Goal: Use online tool/utility: Utilize a website feature to perform a specific function

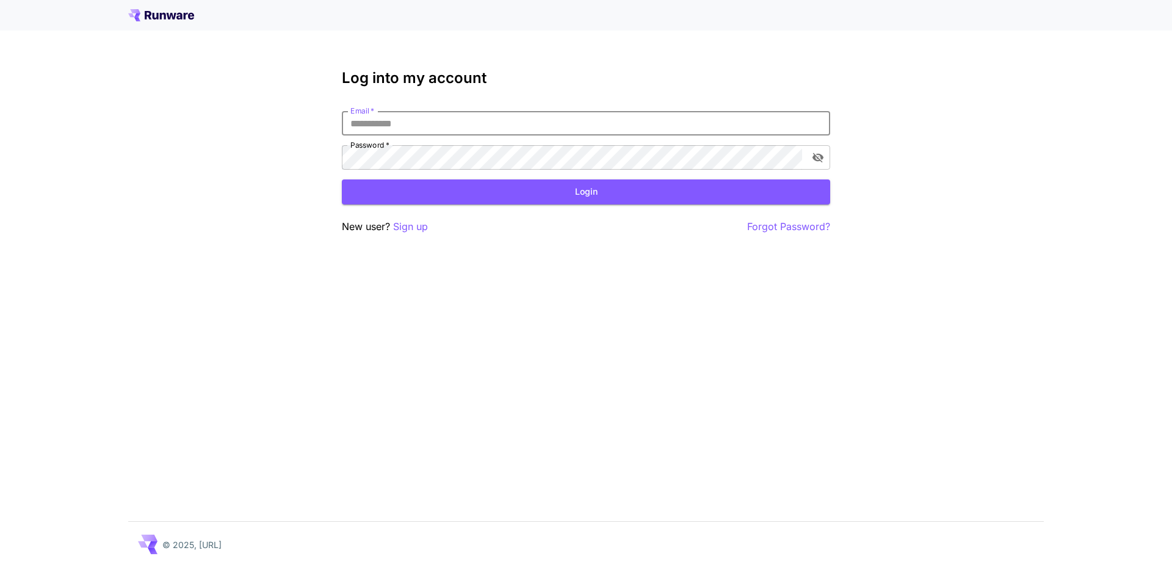
drag, startPoint x: 408, startPoint y: 128, endPoint x: 416, endPoint y: 121, distance: 10.9
click at [408, 128] on input "Email   *" at bounding box center [586, 123] width 488 height 24
type input "**********"
click button "Login" at bounding box center [586, 191] width 488 height 25
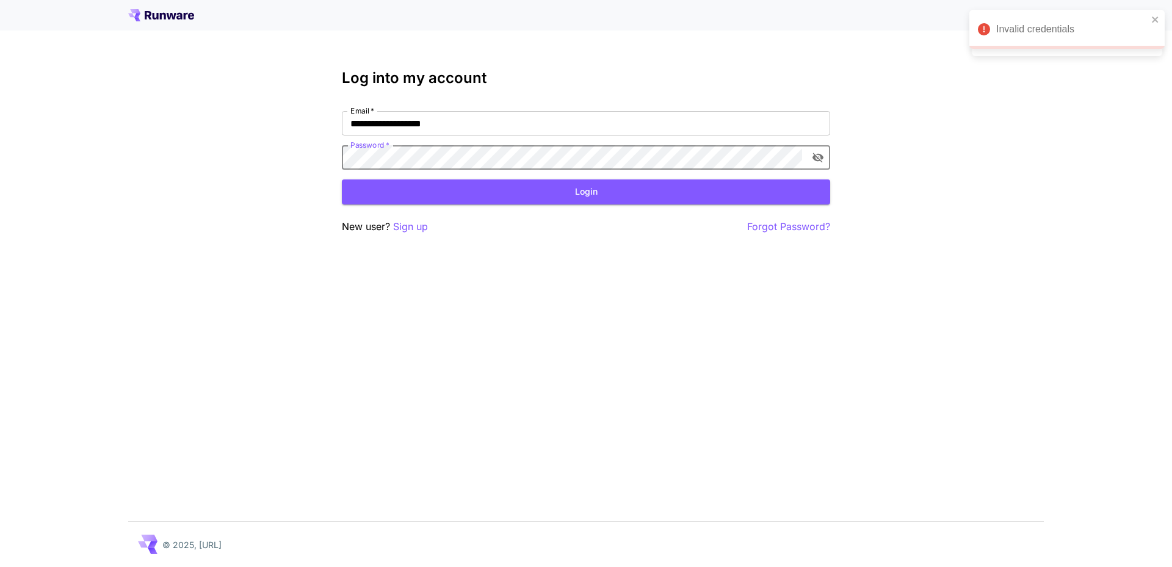
click at [156, 150] on div "**********" at bounding box center [586, 283] width 1172 height 567
click button "Login" at bounding box center [586, 191] width 488 height 25
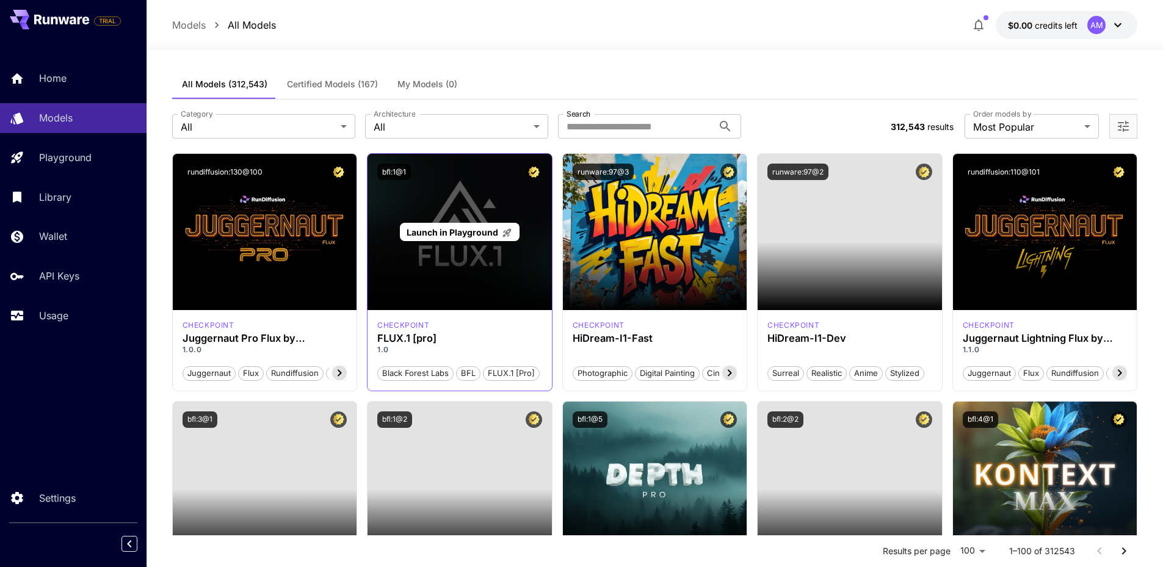
click at [467, 275] on div "Launch in Playground" at bounding box center [460, 232] width 184 height 156
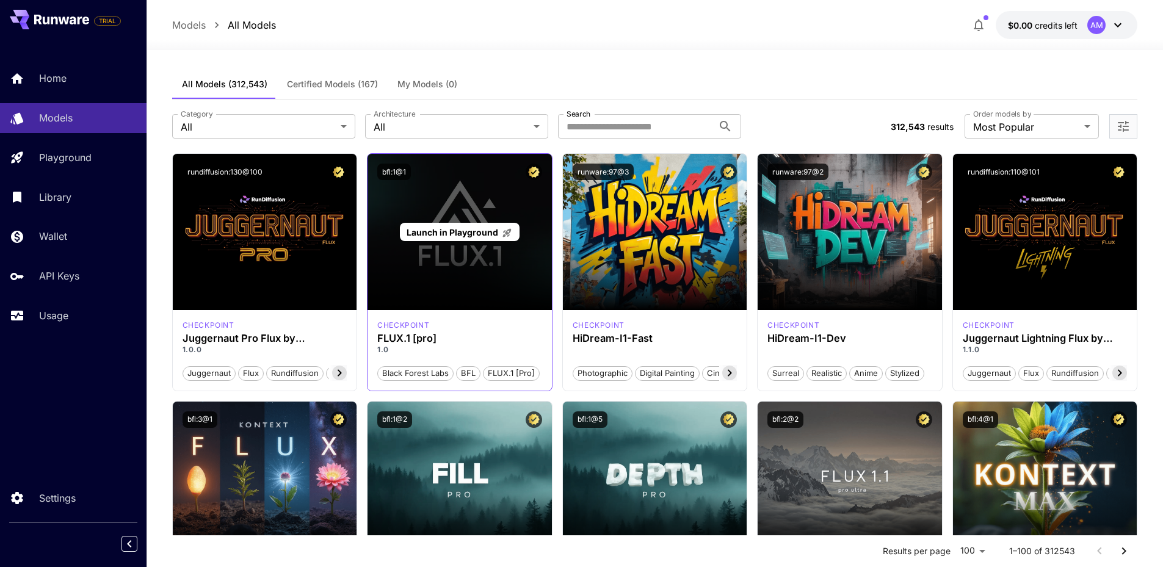
click at [448, 280] on div "Launch in Playground" at bounding box center [460, 232] width 184 height 156
click at [477, 257] on div "Launch in Playground" at bounding box center [460, 232] width 184 height 156
click at [468, 237] on span "Launch in Playground" at bounding box center [453, 232] width 92 height 10
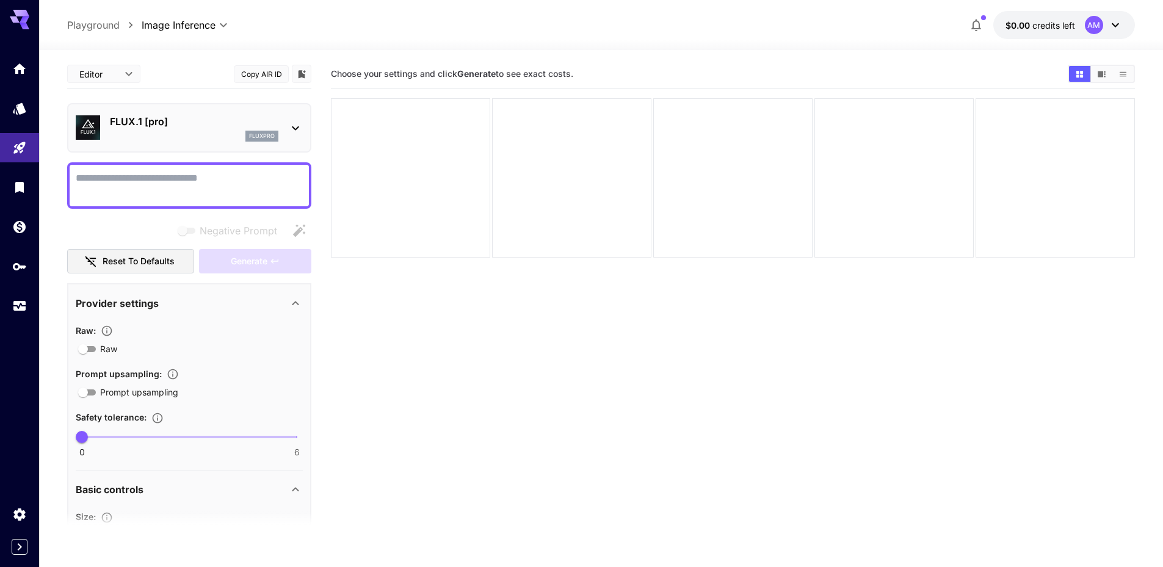
click at [110, 178] on textarea "Negative Prompt" at bounding box center [189, 185] width 227 height 29
click at [300, 73] on icon "Add to library" at bounding box center [302, 74] width 7 height 8
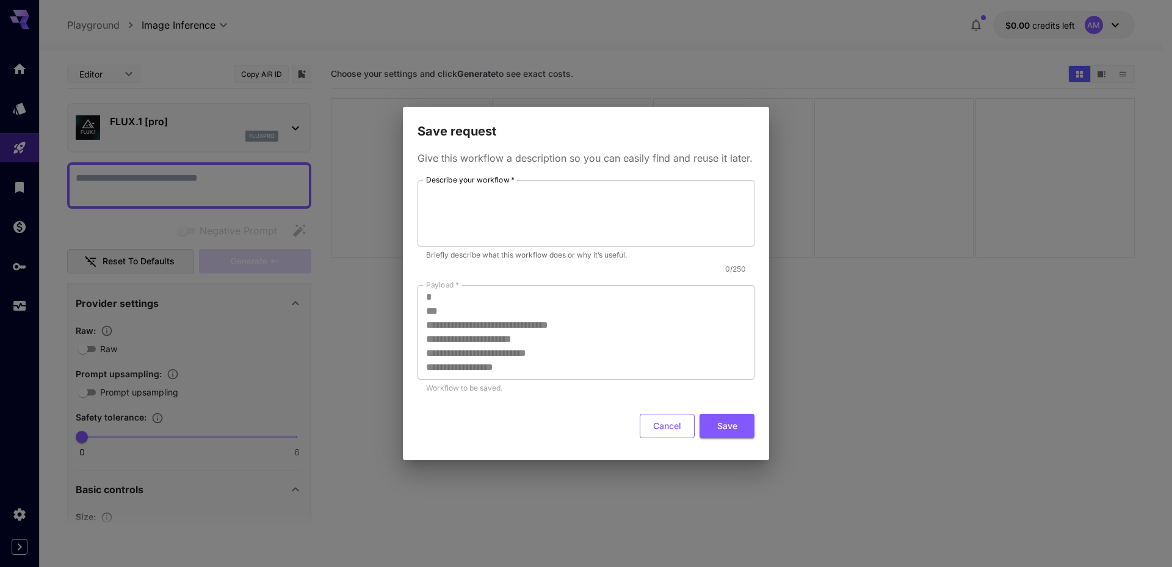
click at [670, 429] on button "Cancel" at bounding box center [667, 426] width 55 height 25
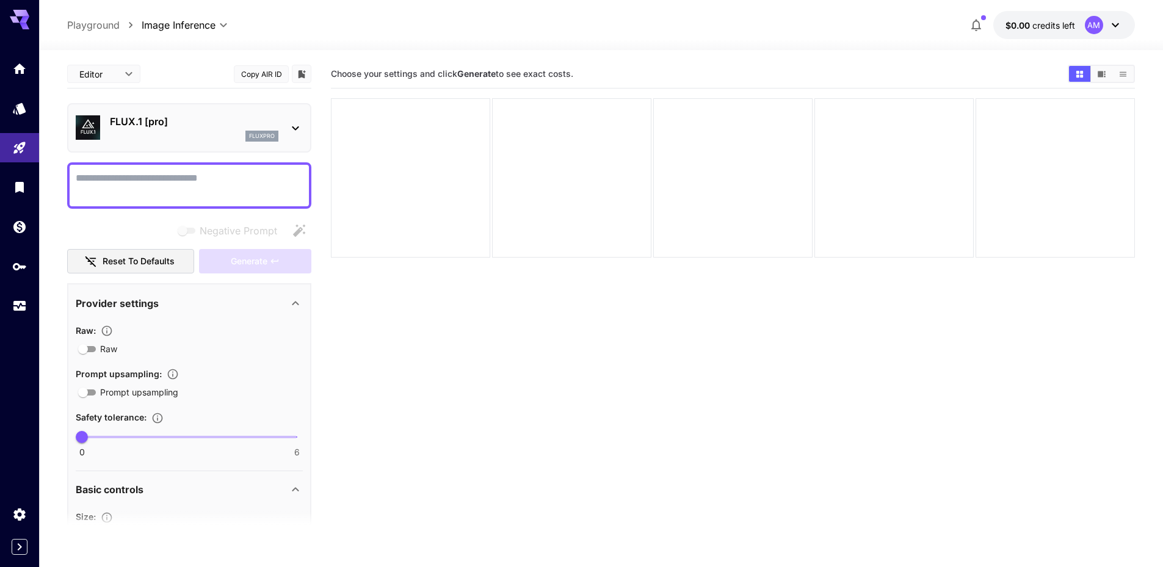
click at [108, 29] on p "Playground" at bounding box center [93, 25] width 53 height 15
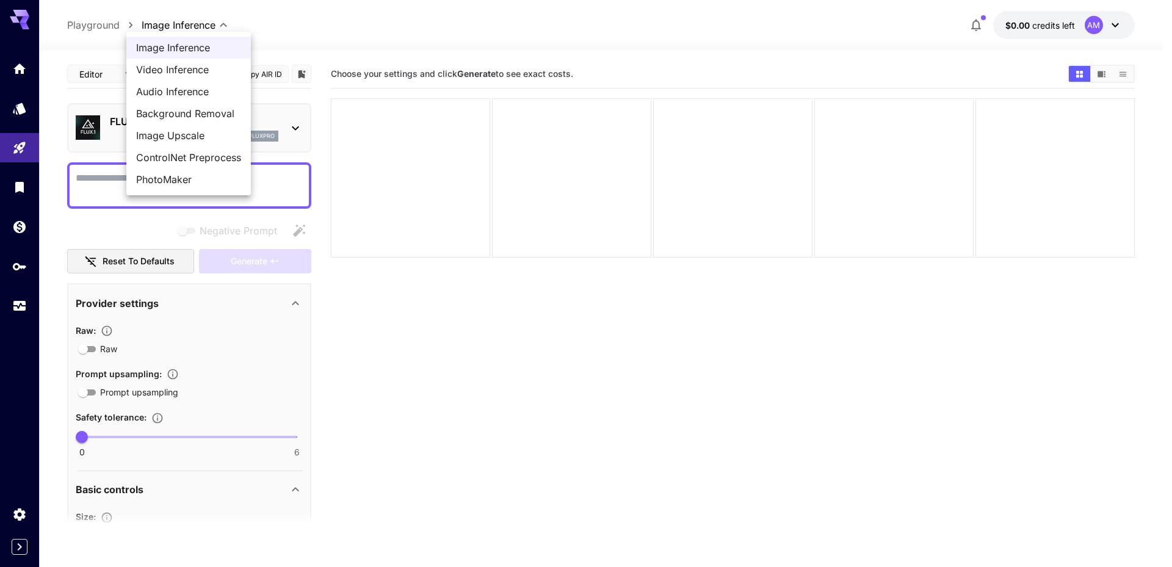
click at [225, 29] on body "**********" at bounding box center [586, 332] width 1172 height 664
click at [95, 20] on div at bounding box center [586, 283] width 1172 height 567
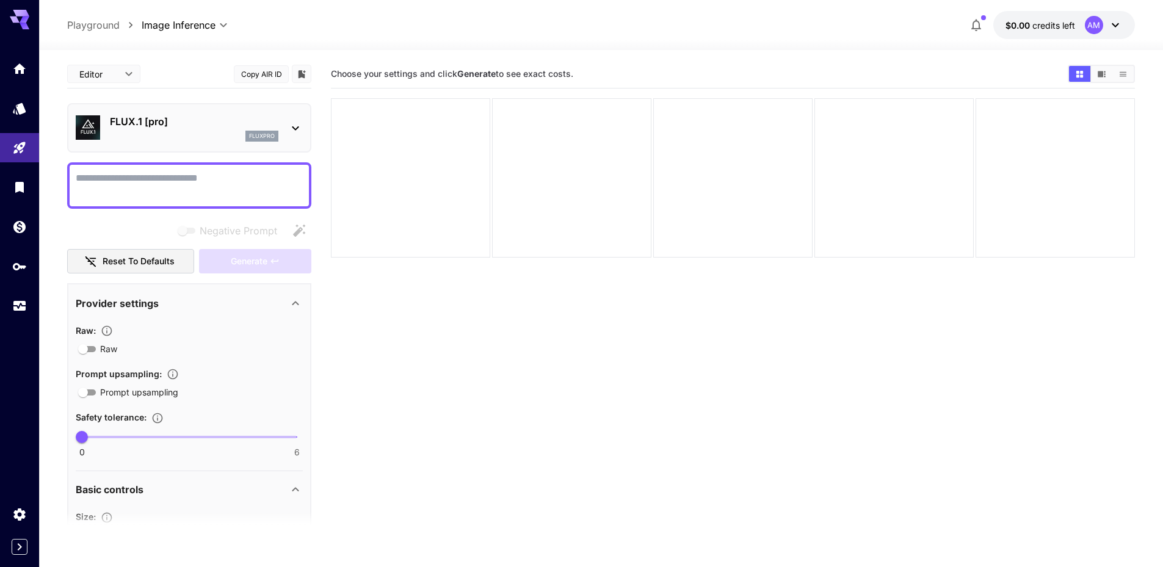
click at [97, 24] on p "Playground" at bounding box center [93, 25] width 53 height 15
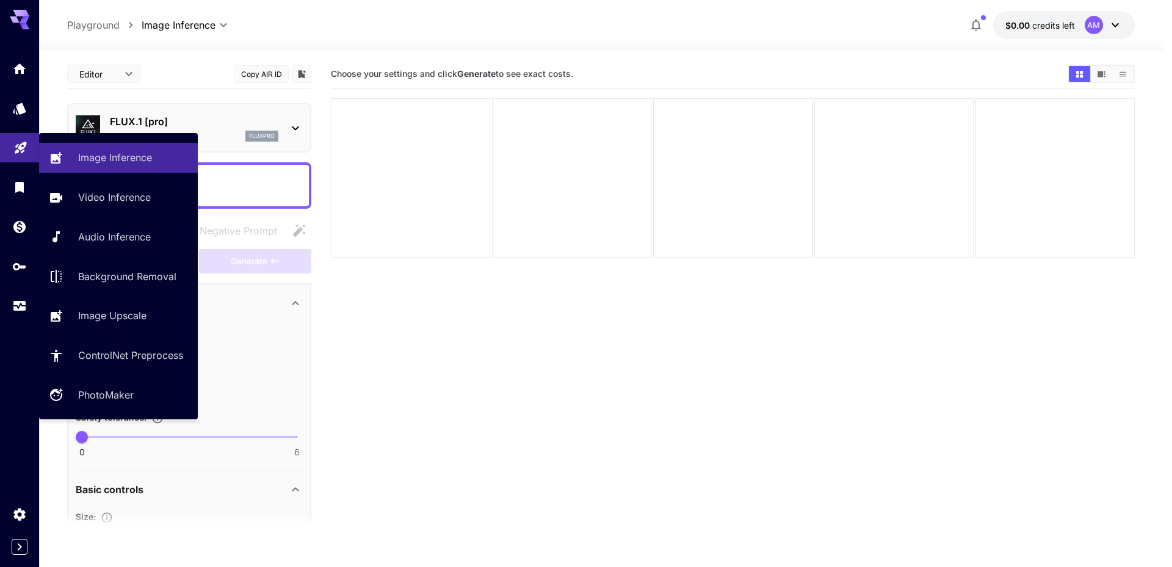
click at [9, 145] on link at bounding box center [19, 148] width 39 height 30
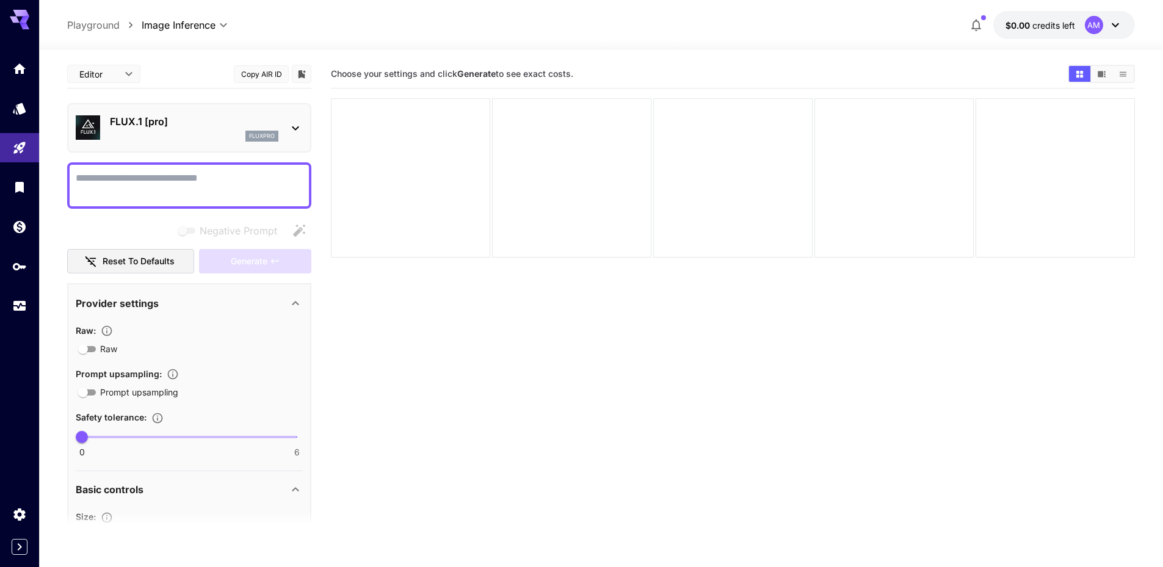
click at [96, 20] on p "Playground" at bounding box center [93, 25] width 53 height 15
click at [20, 70] on icon "Home" at bounding box center [20, 65] width 15 height 15
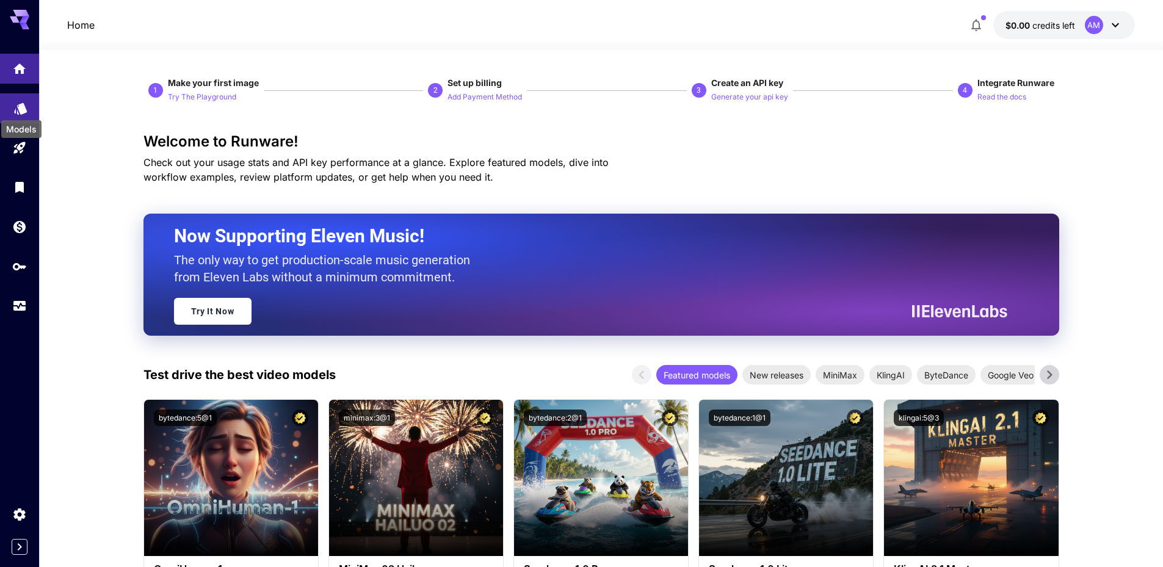
click at [18, 107] on icon "Models" at bounding box center [20, 105] width 15 height 15
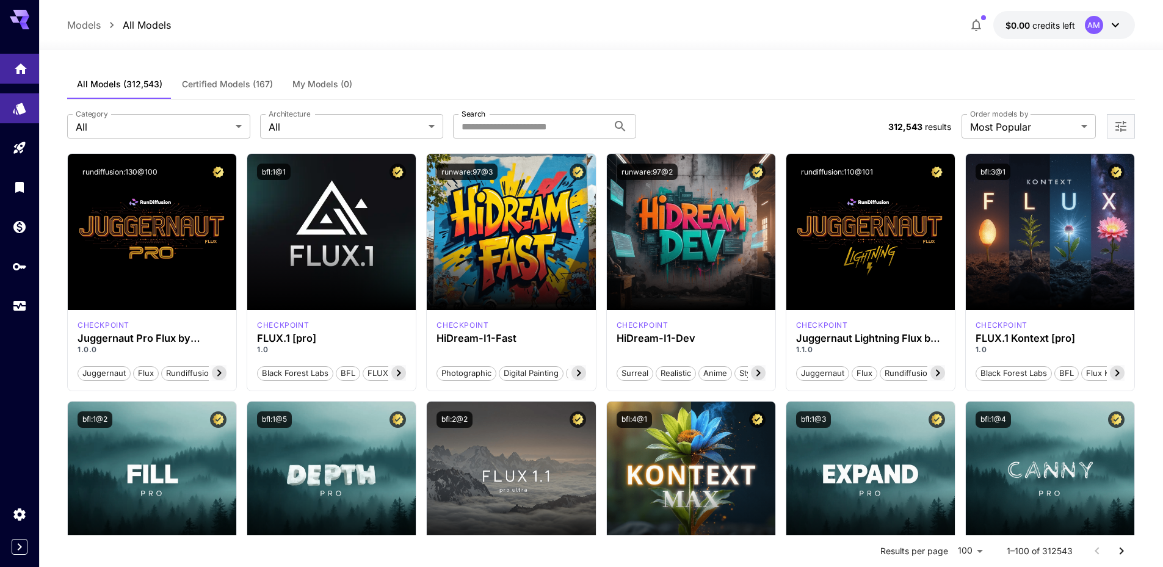
click at [23, 80] on link at bounding box center [19, 69] width 39 height 30
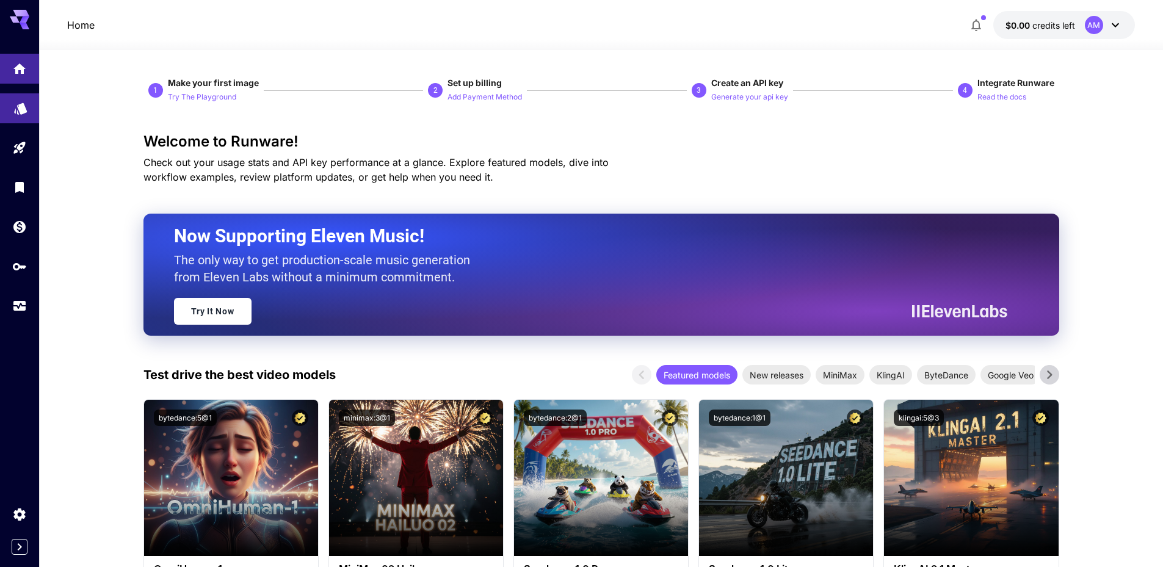
click at [24, 118] on link at bounding box center [19, 108] width 39 height 30
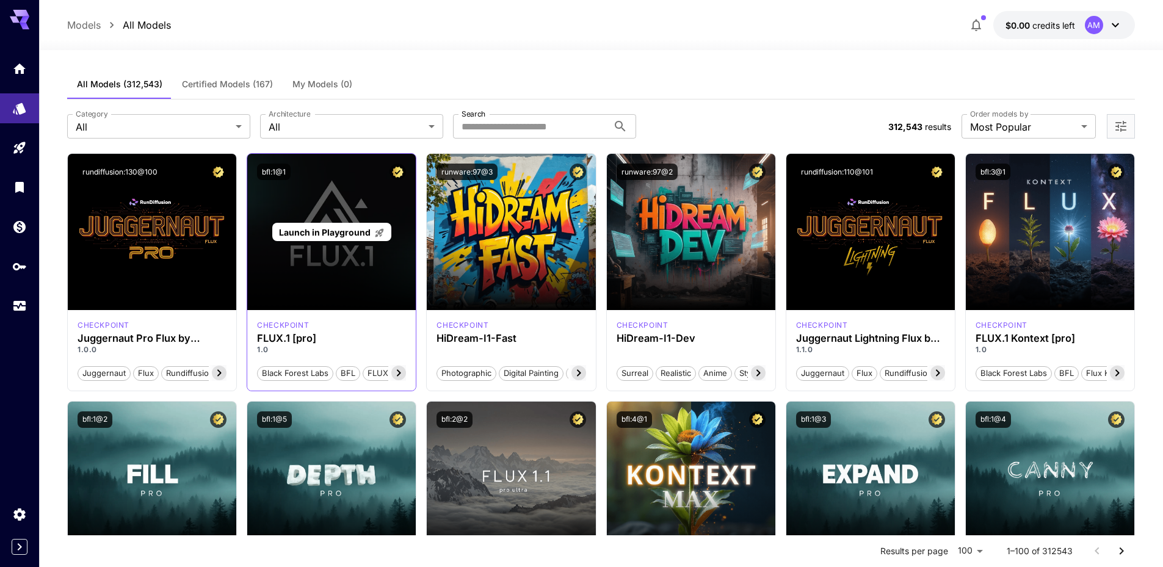
click at [338, 231] on span "Launch in Playground" at bounding box center [325, 232] width 92 height 10
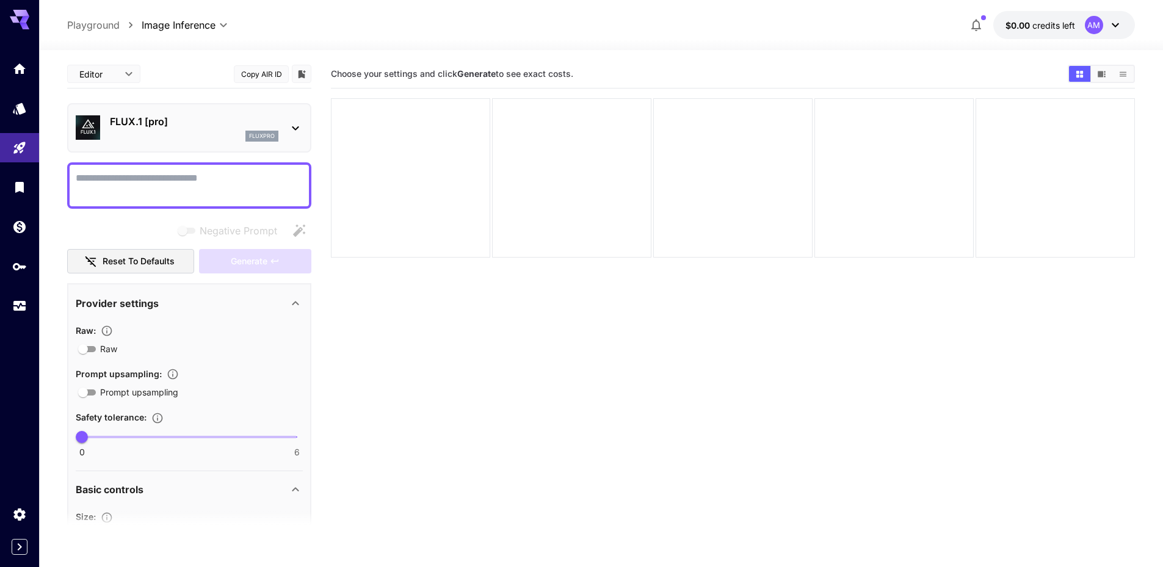
click at [107, 183] on textarea "Negative Prompt" at bounding box center [189, 185] width 227 height 29
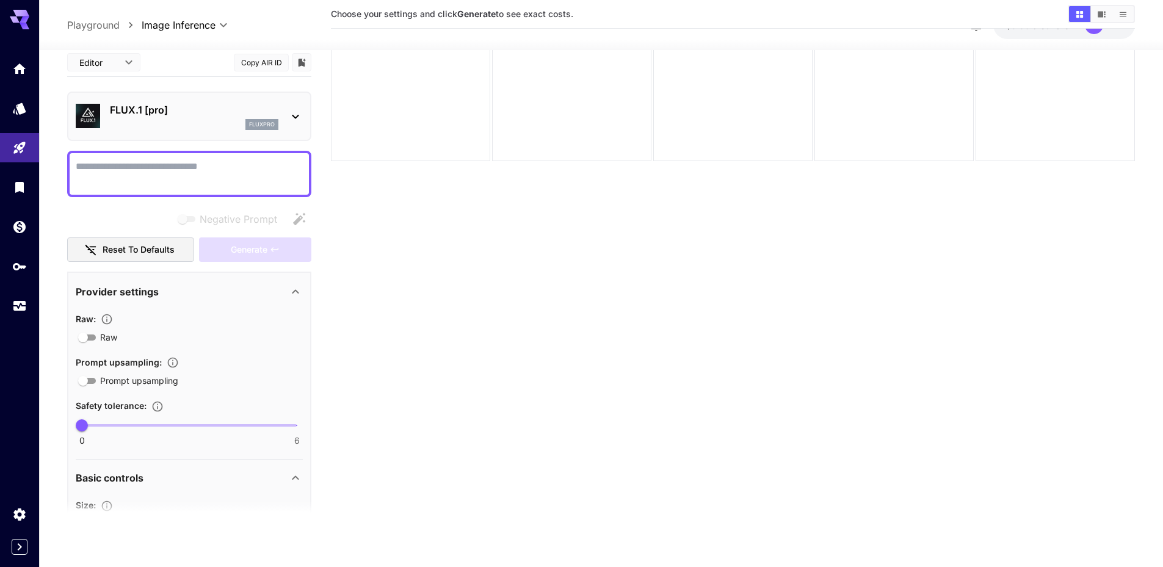
click at [123, 162] on textarea "Negative Prompt" at bounding box center [189, 173] width 227 height 29
